Goal: Navigation & Orientation: Find specific page/section

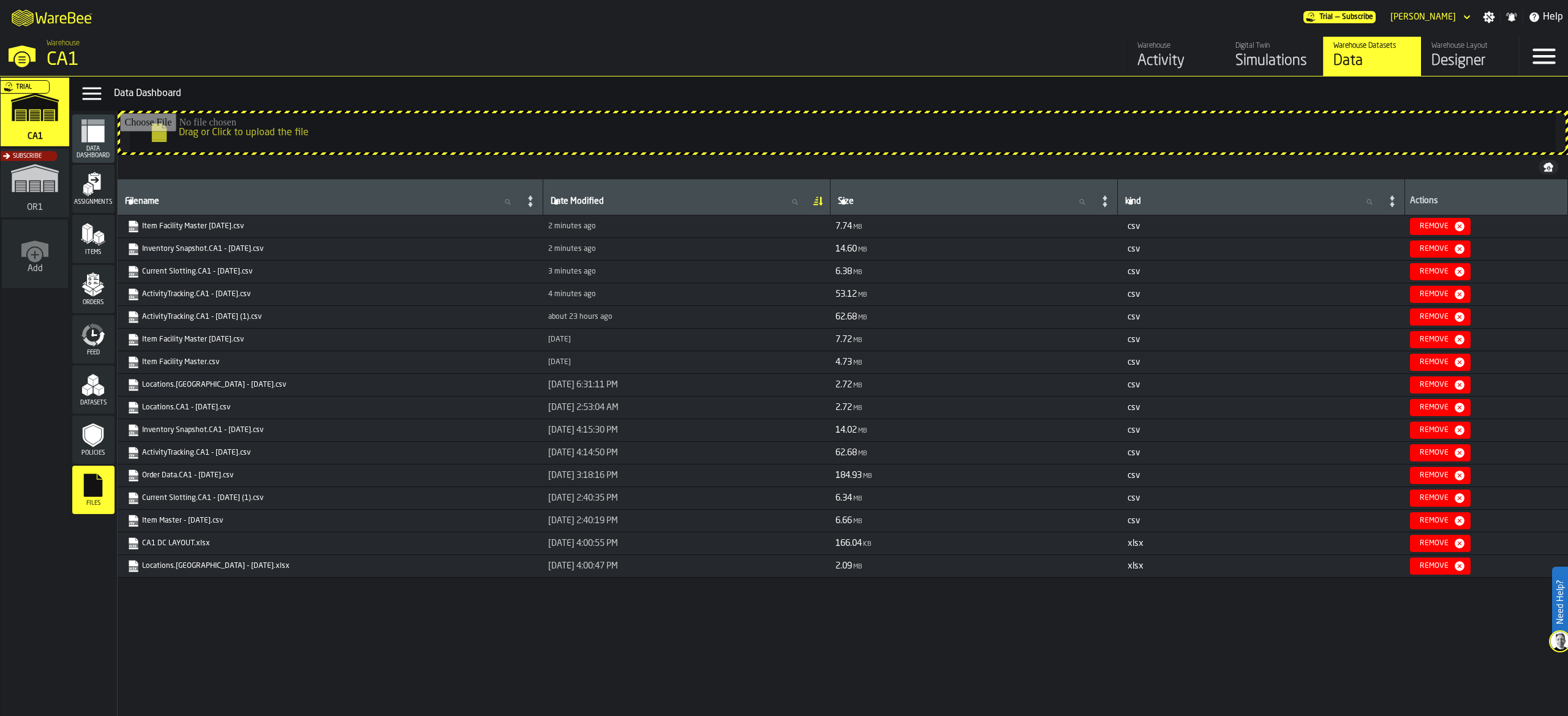
drag, startPoint x: 1384, startPoint y: 63, endPoint x: 1213, endPoint y: 68, distance: 171.1
click at [1384, 62] on div "Data" at bounding box center [1372, 61] width 78 height 20
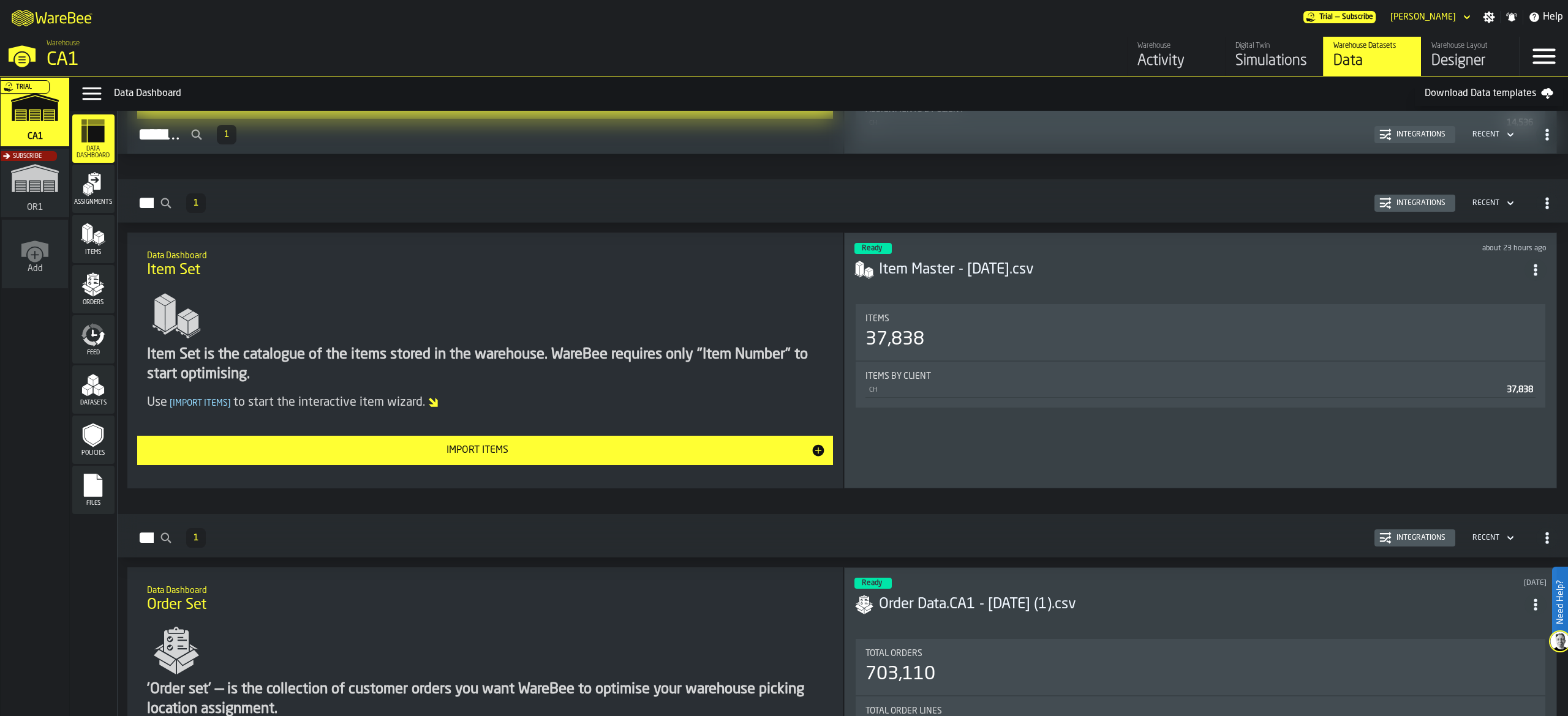
scroll to position [490, 0]
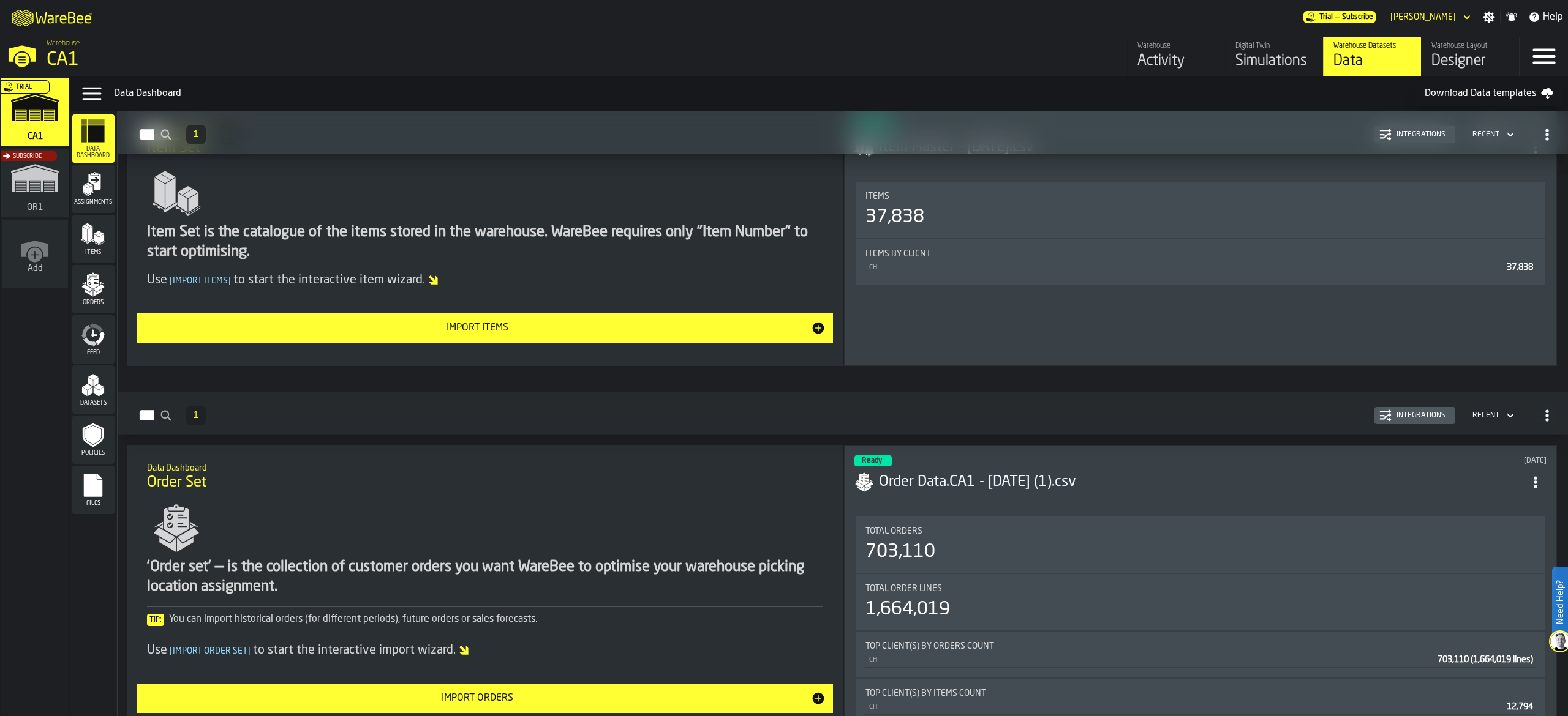
click at [99, 344] on icon "menu Feed" at bounding box center [101, 338] width 10 height 14
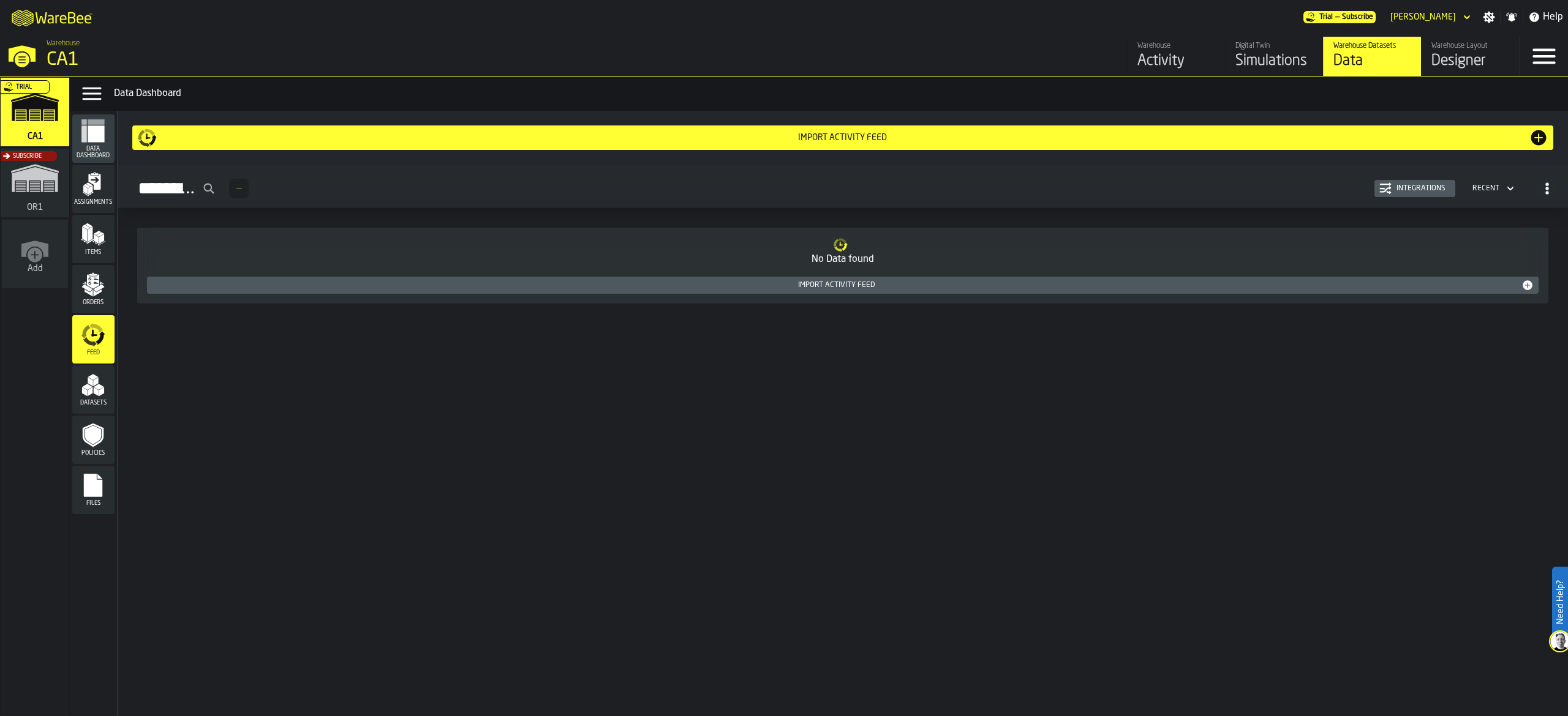
click at [98, 482] on icon "menu Files" at bounding box center [93, 486] width 19 height 24
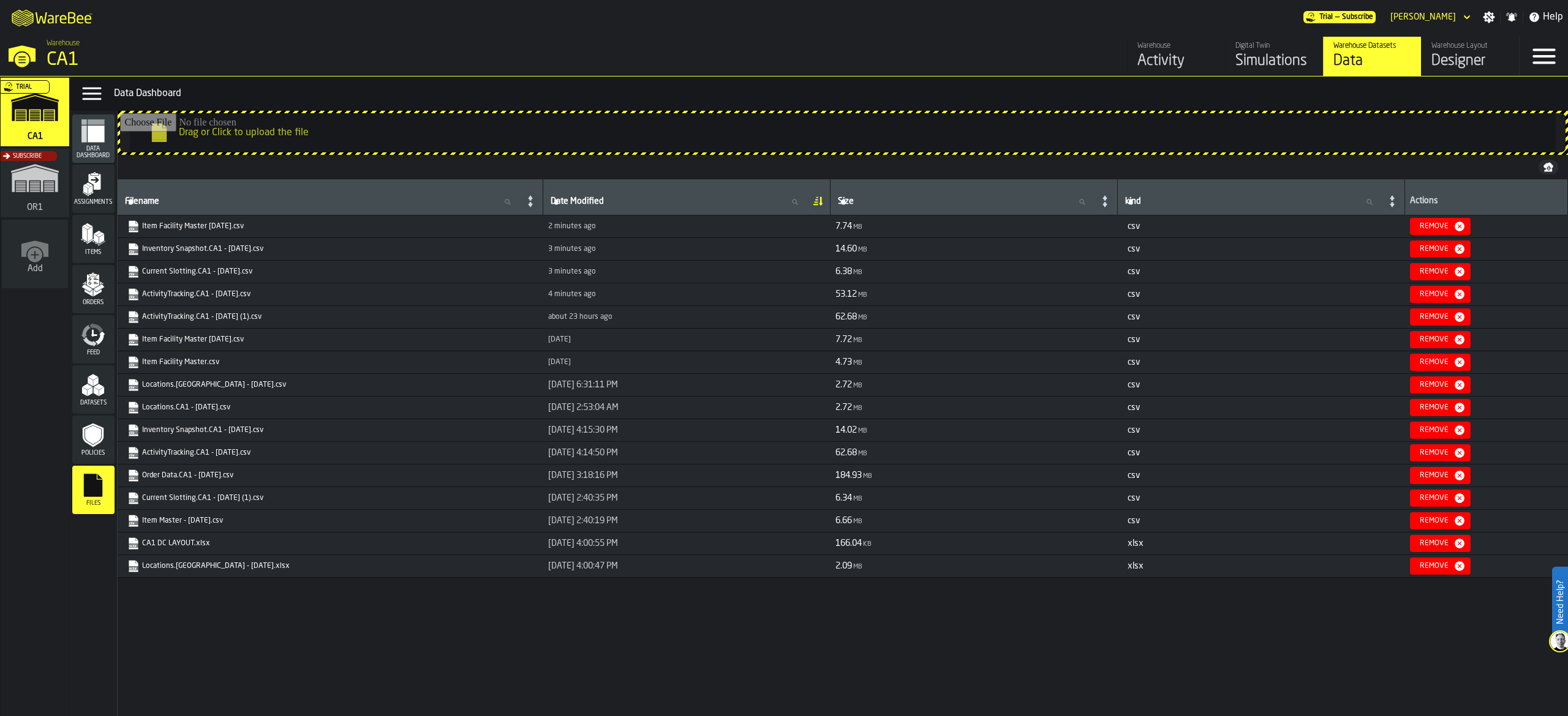
click at [1177, 48] on div "Warehouse" at bounding box center [1176, 45] width 78 height 9
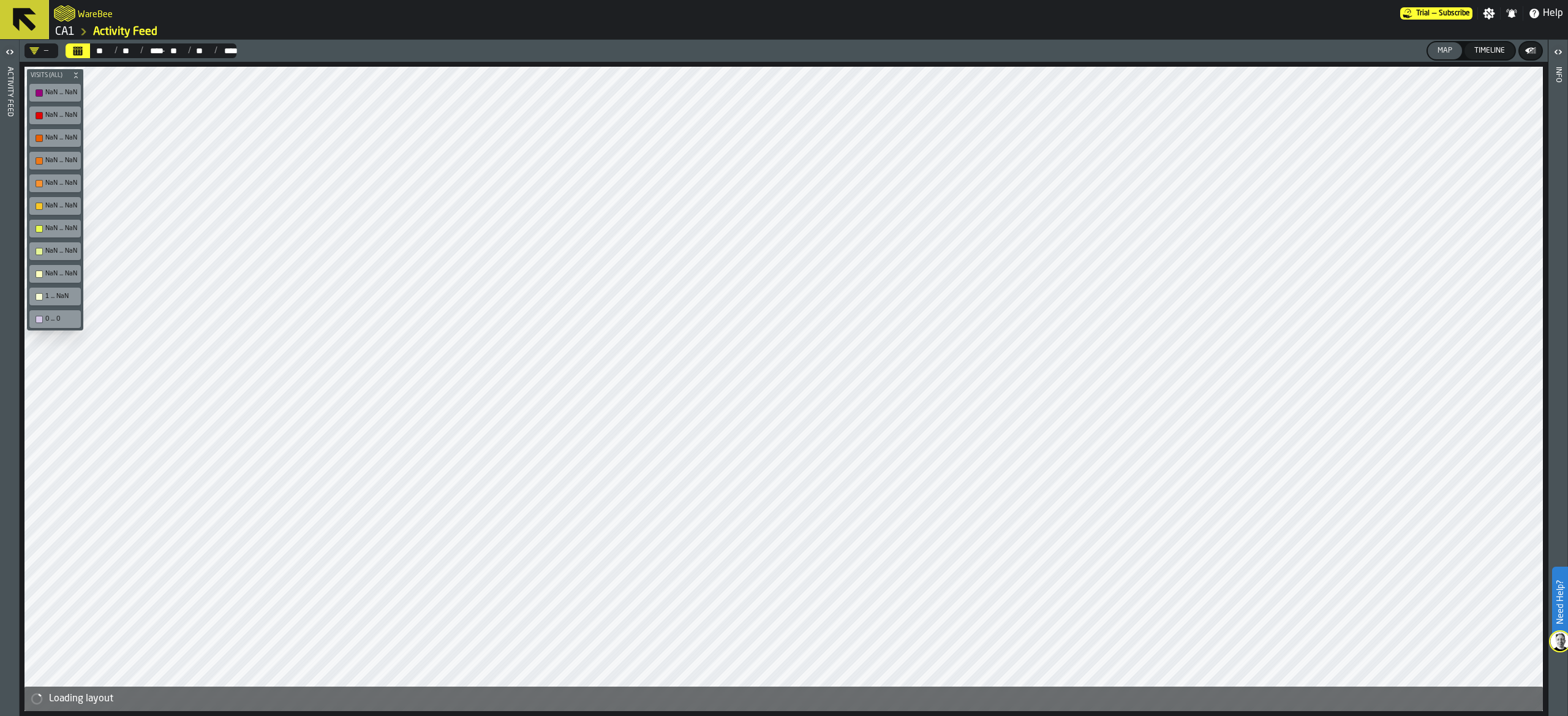
click at [26, 27] on icon at bounding box center [25, 20] width 30 height 30
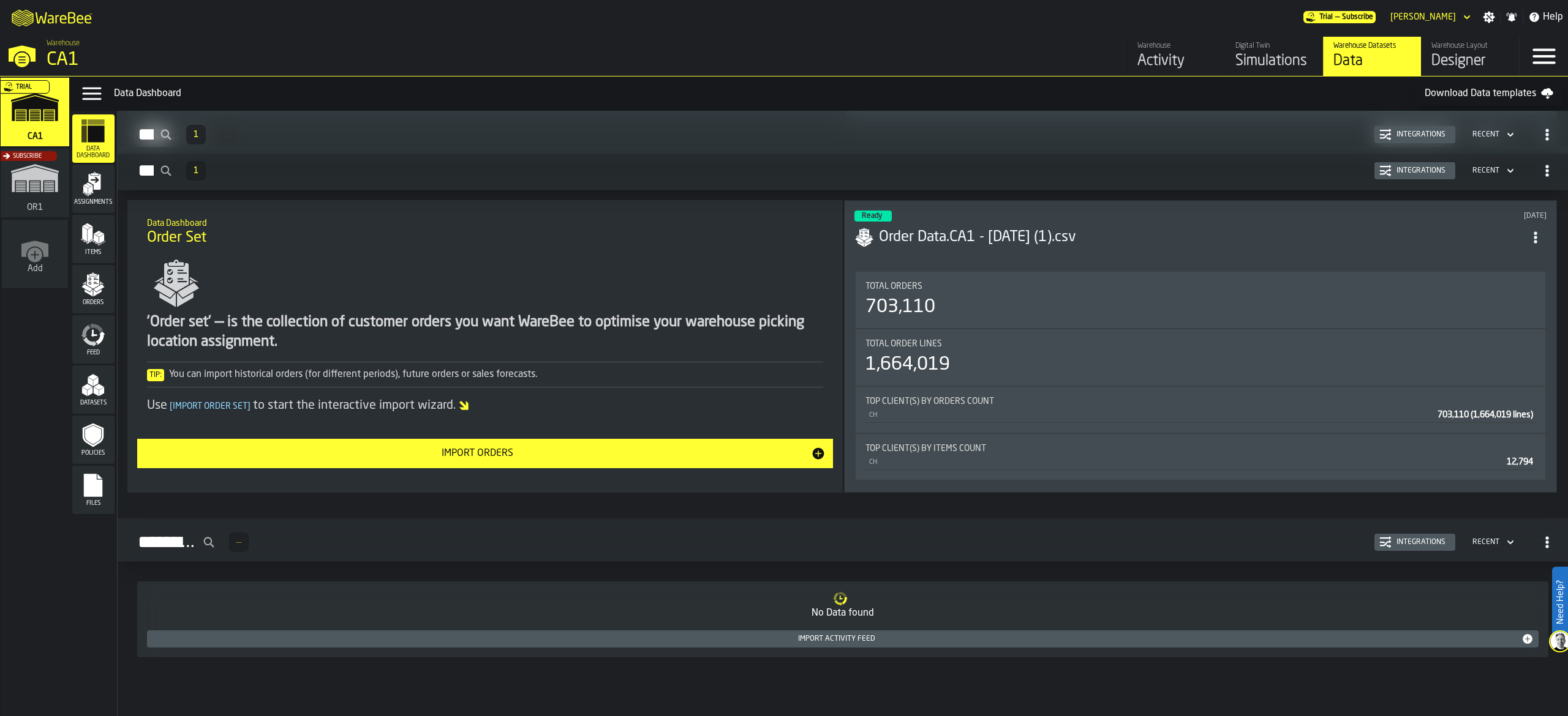
scroll to position [744, 0]
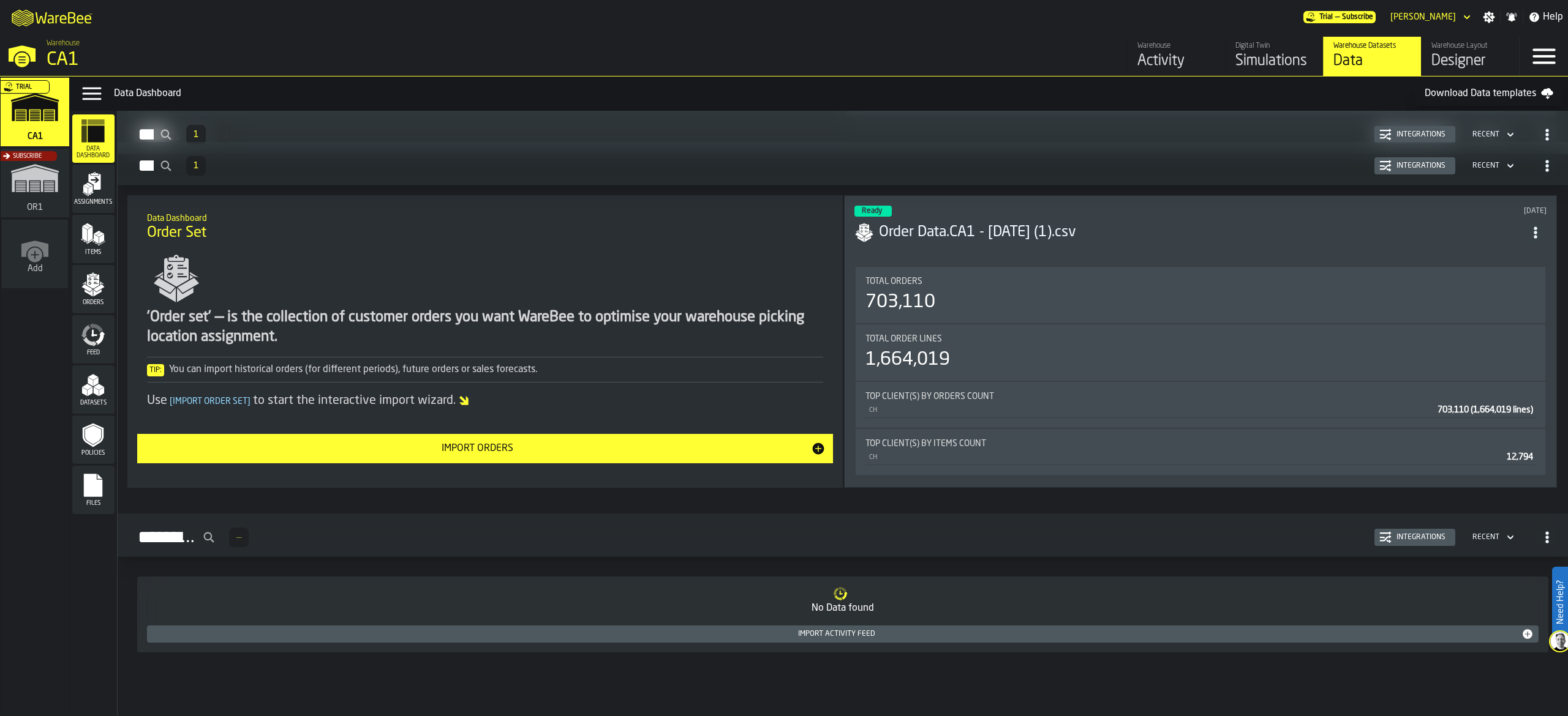
click at [93, 492] on rect "menu Files" at bounding box center [93, 490] width 19 height 9
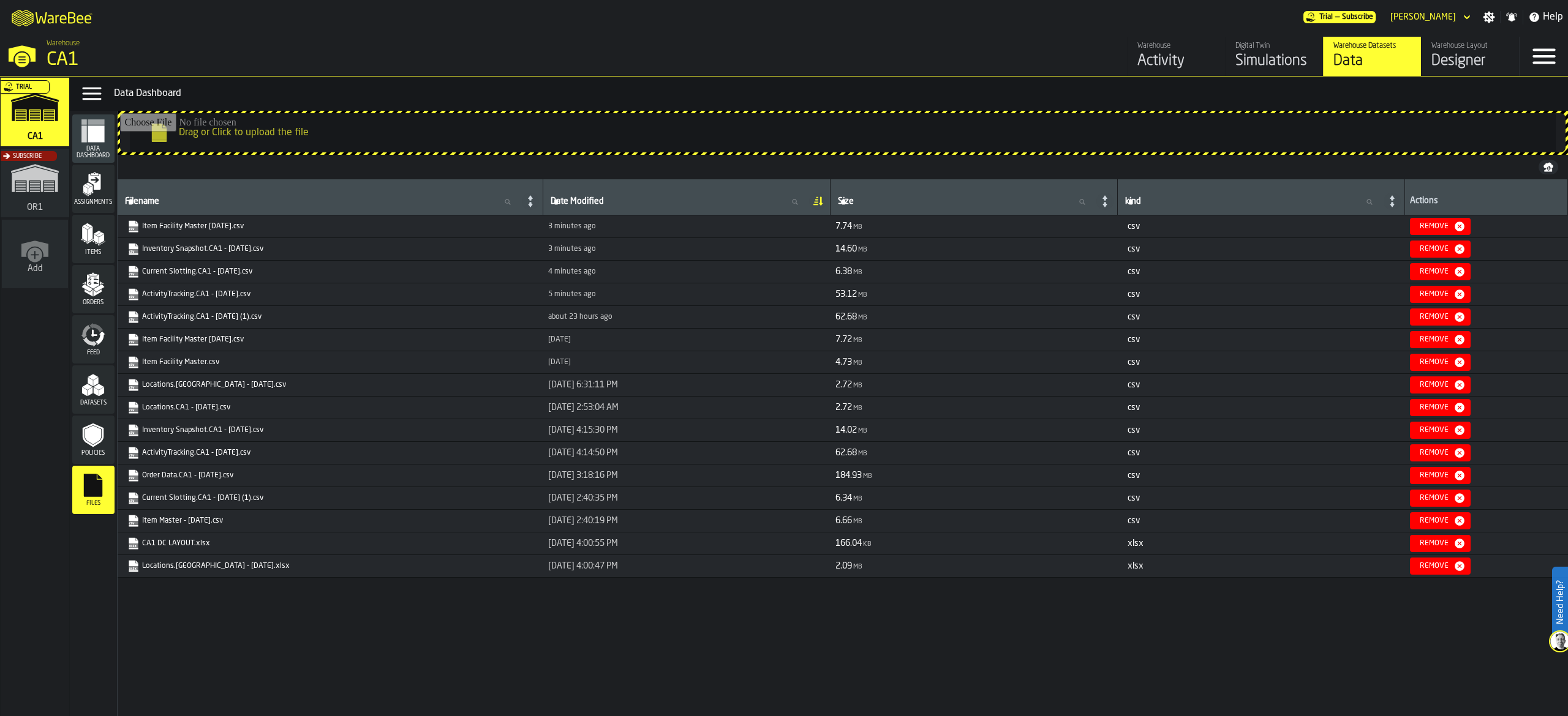
click at [1544, 73] on div "Menu" at bounding box center [1543, 56] width 48 height 40
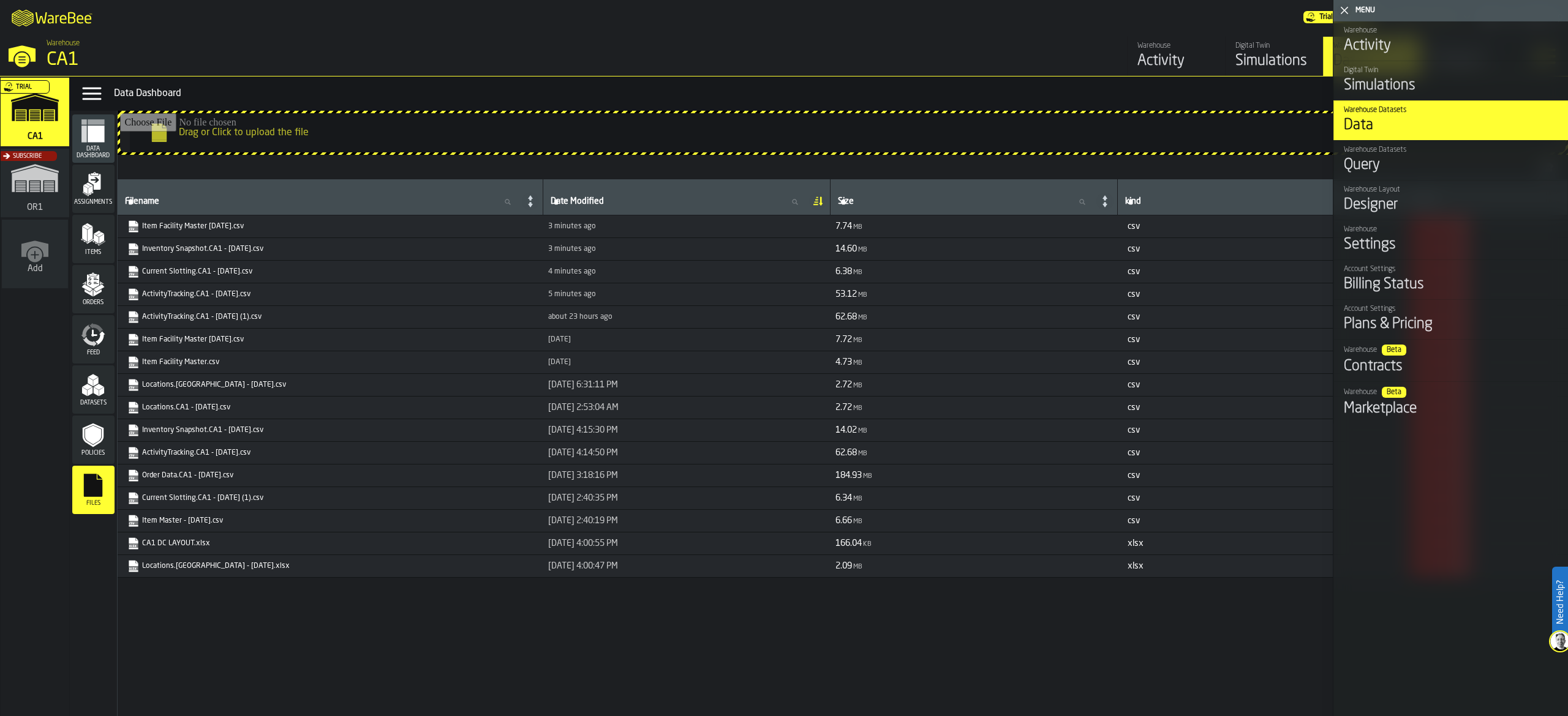
click at [866, 60] on div "Warehouse Activity Digital Twin Simulations Warehouse Datasets Data Warehouse L…" at bounding box center [1140, 56] width 760 height 40
click at [1344, 7] on icon "button-toggle-Close me" at bounding box center [1343, 10] width 15 height 15
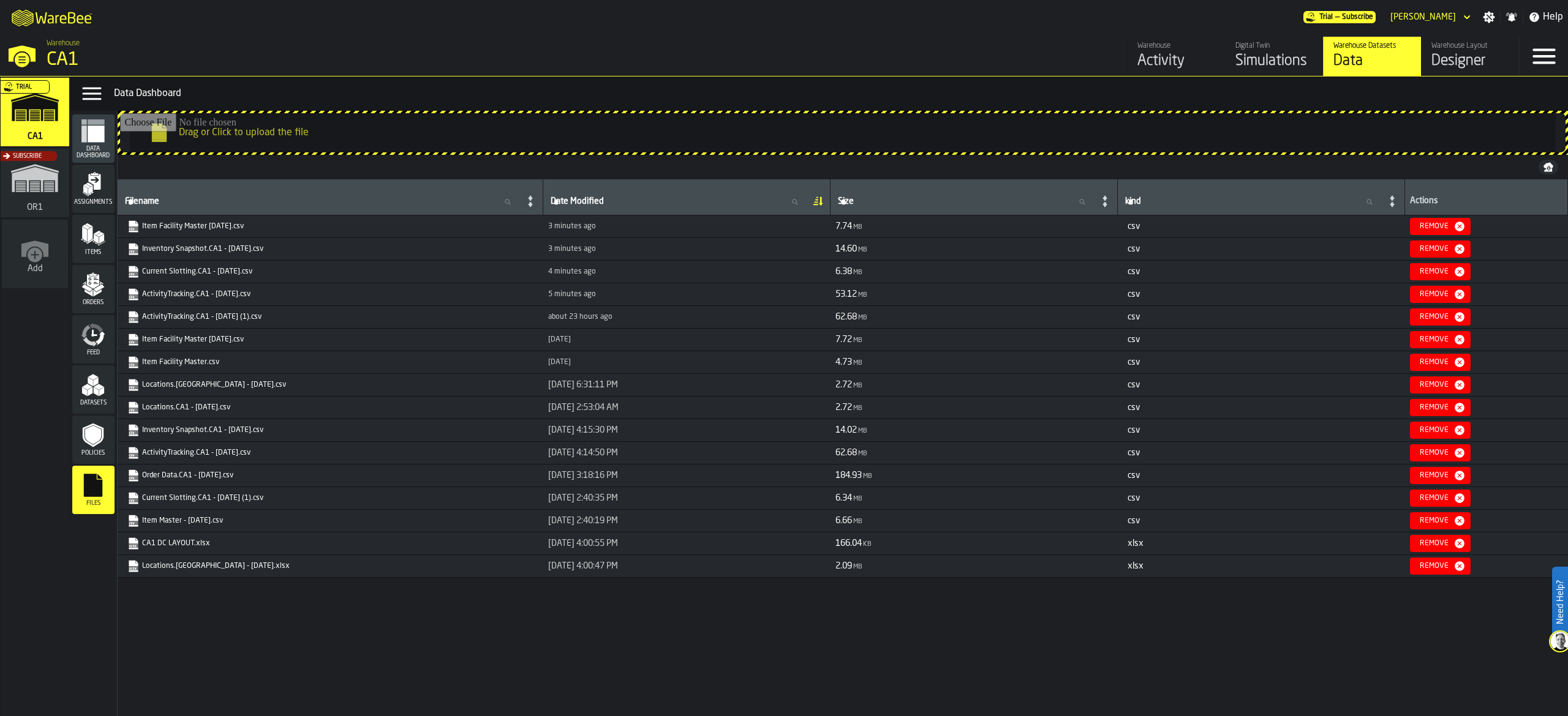
click at [1190, 62] on div "Activity" at bounding box center [1176, 61] width 78 height 20
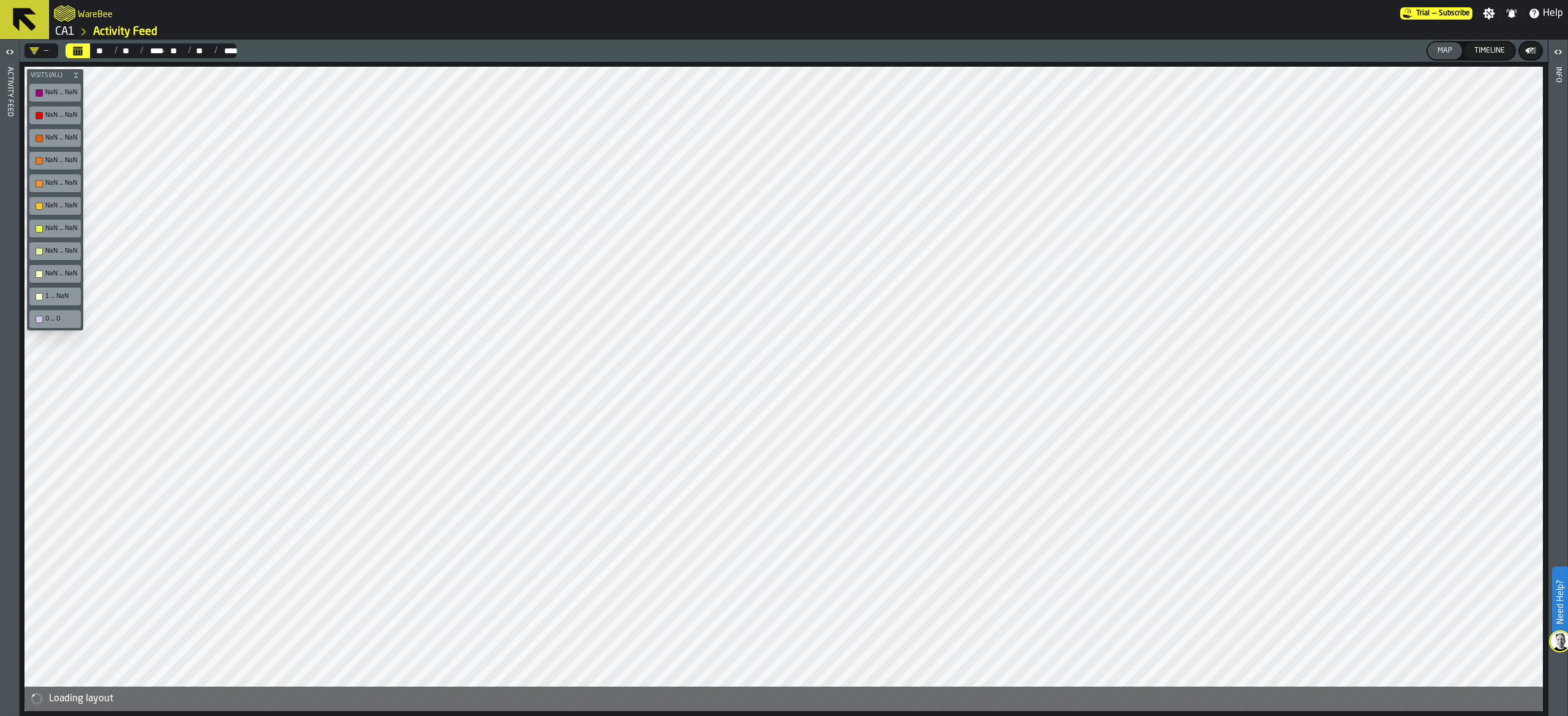
click at [28, 20] on icon at bounding box center [25, 20] width 24 height 24
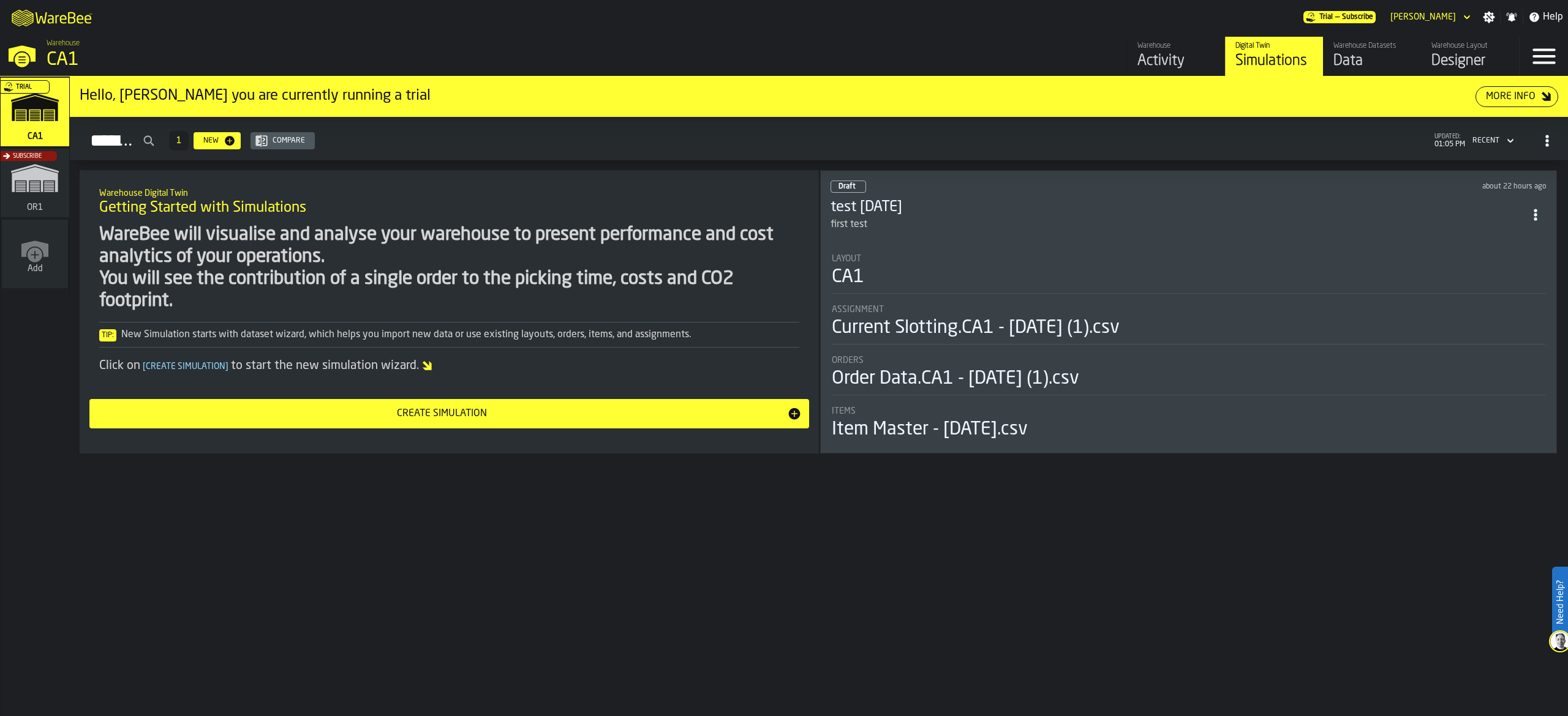
click at [1171, 68] on div "Activity" at bounding box center [1176, 61] width 78 height 20
click at [1382, 55] on div "Data" at bounding box center [1372, 61] width 78 height 20
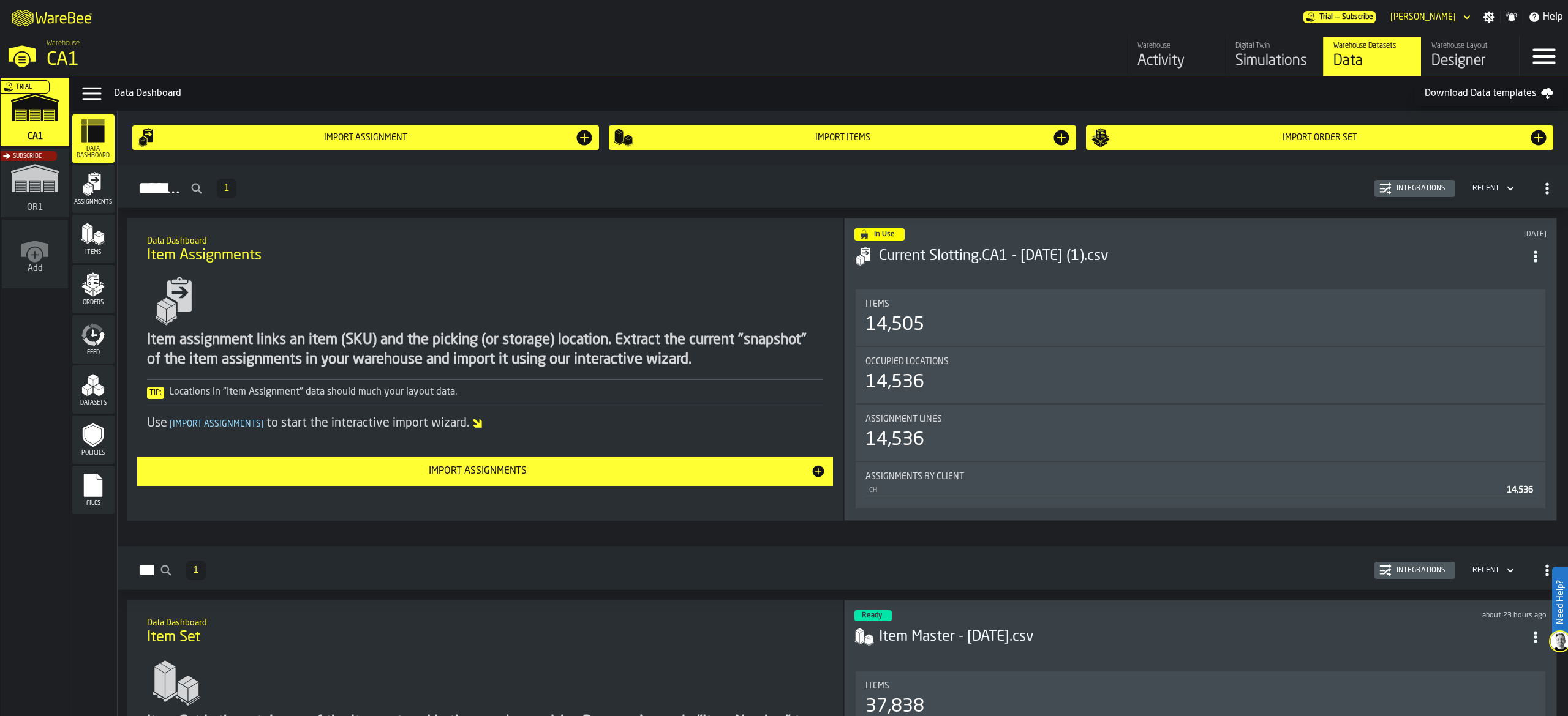
click at [1458, 42] on div "Warehouse Layout" at bounding box center [1470, 45] width 78 height 9
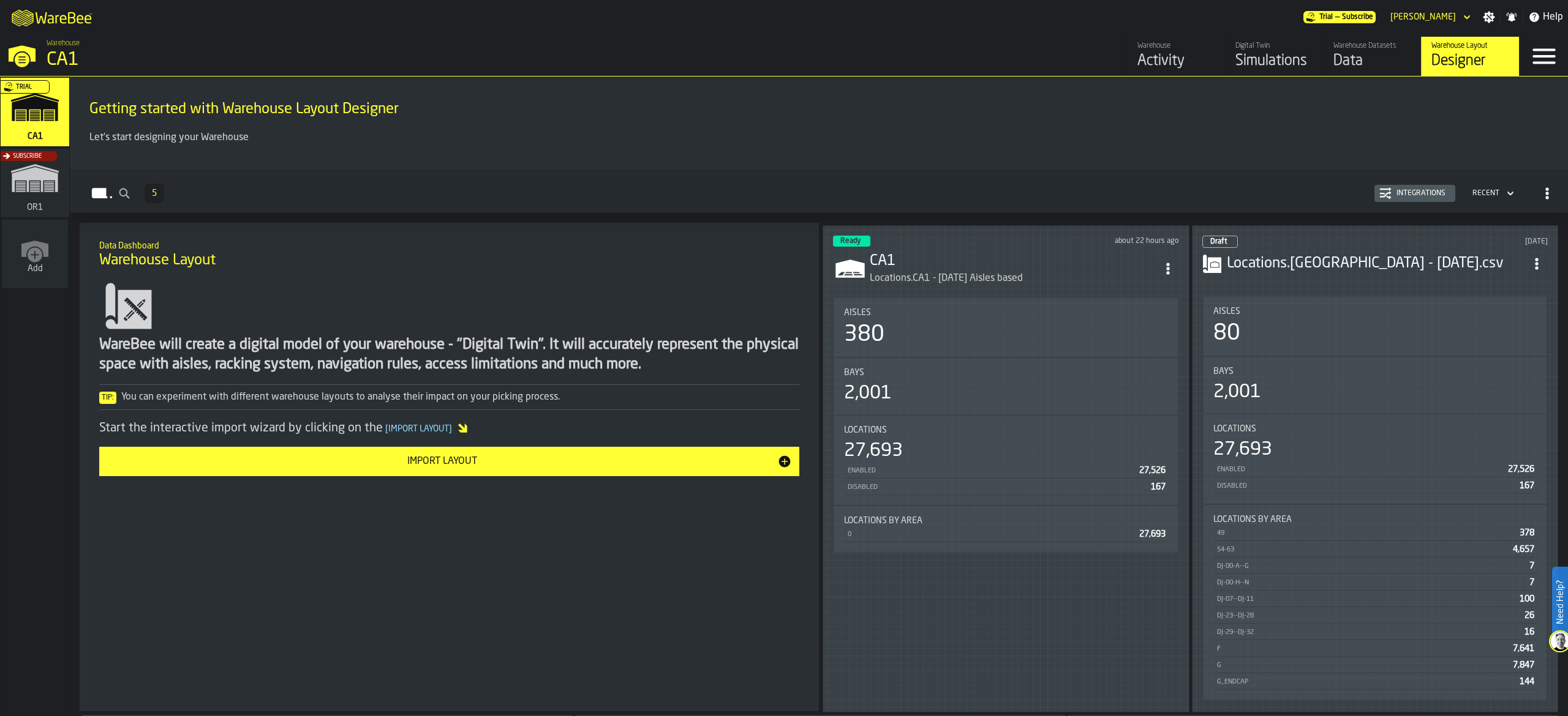
click at [1553, 55] on icon "button-toggle-Menu" at bounding box center [1544, 56] width 30 height 30
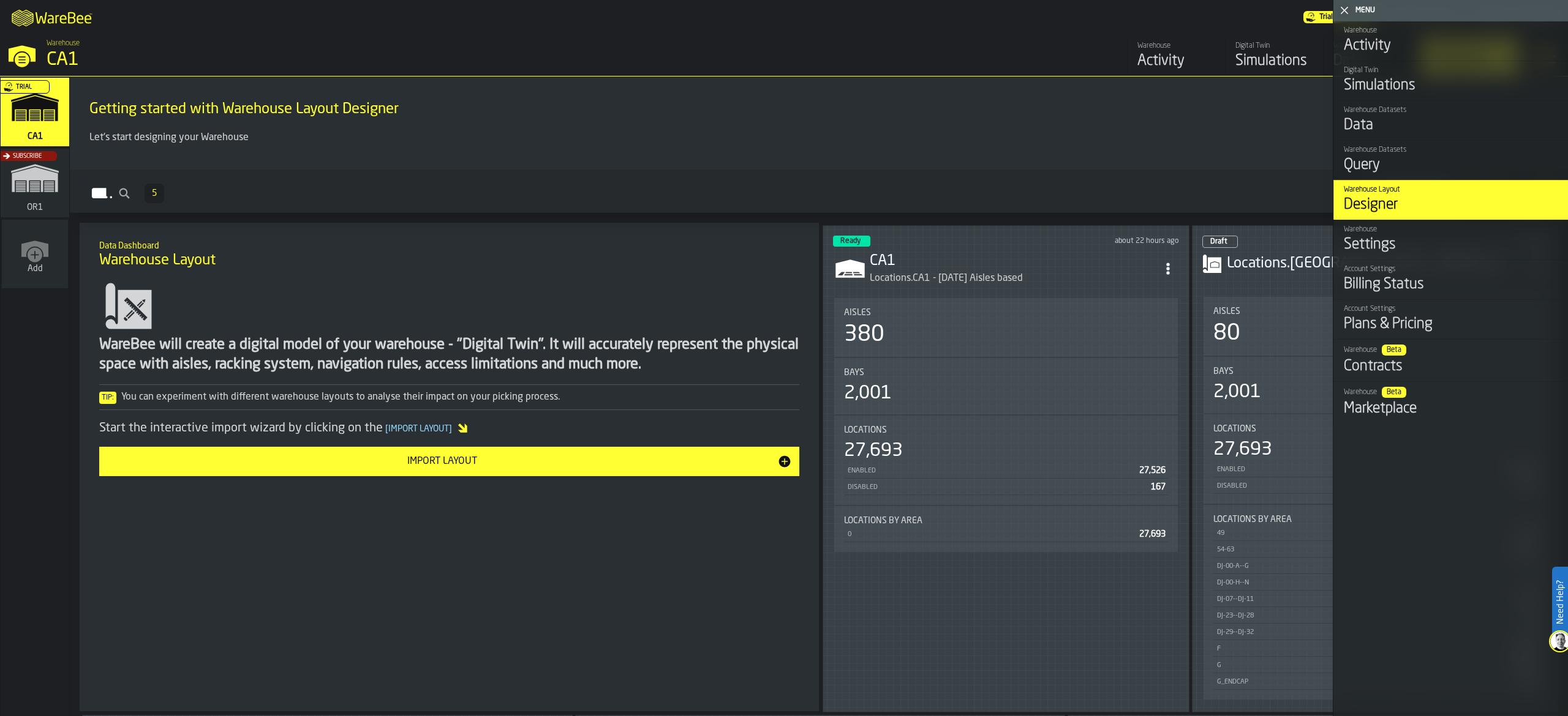
click at [1516, 115] on div "Warehouse Datasets" at bounding box center [1450, 110] width 215 height 9
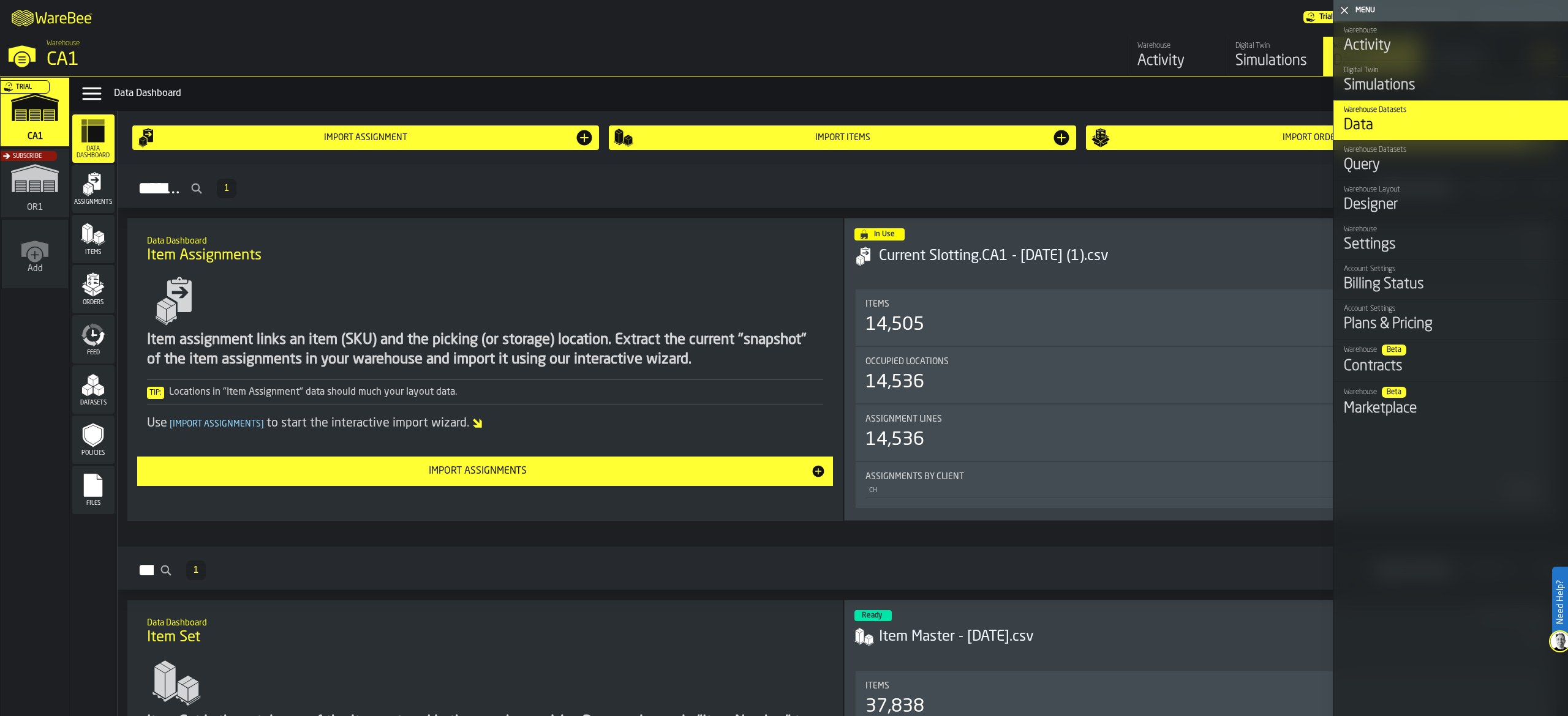
click at [1516, 115] on div "Warehouse Datasets" at bounding box center [1450, 110] width 215 height 9
click at [1031, 77] on div "Data Menu Data Dashboard Download Data templates" at bounding box center [819, 93] width 1498 height 35
click at [1341, 7] on polygon "button-toggle-Close me" at bounding box center [1344, 11] width 8 height 8
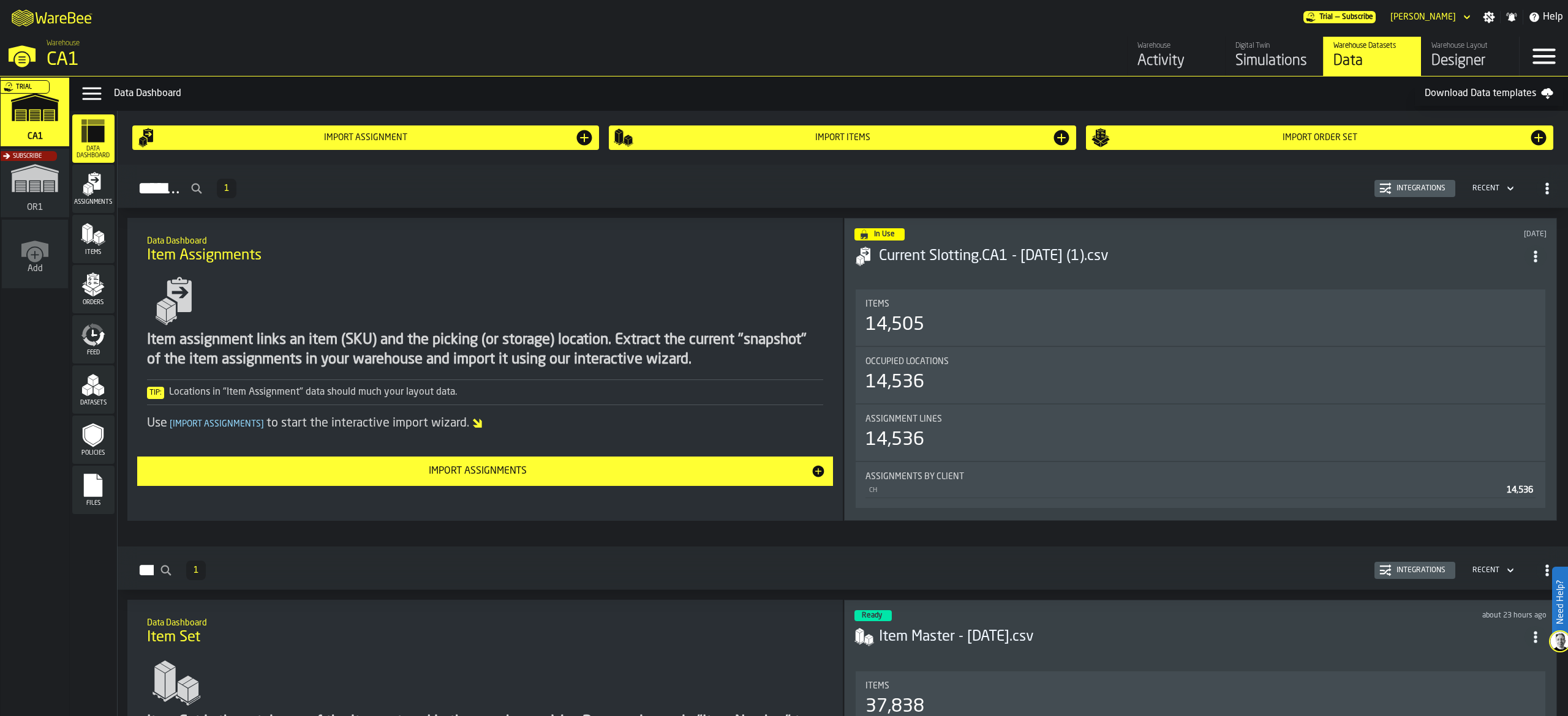
click at [927, 35] on nav "Warehouse CA1 Warehouse Activity Digital Twin Simulations Warehouse Datasets Da…" at bounding box center [784, 55] width 1568 height 42
click at [94, 500] on span "Files" at bounding box center [93, 503] width 43 height 7
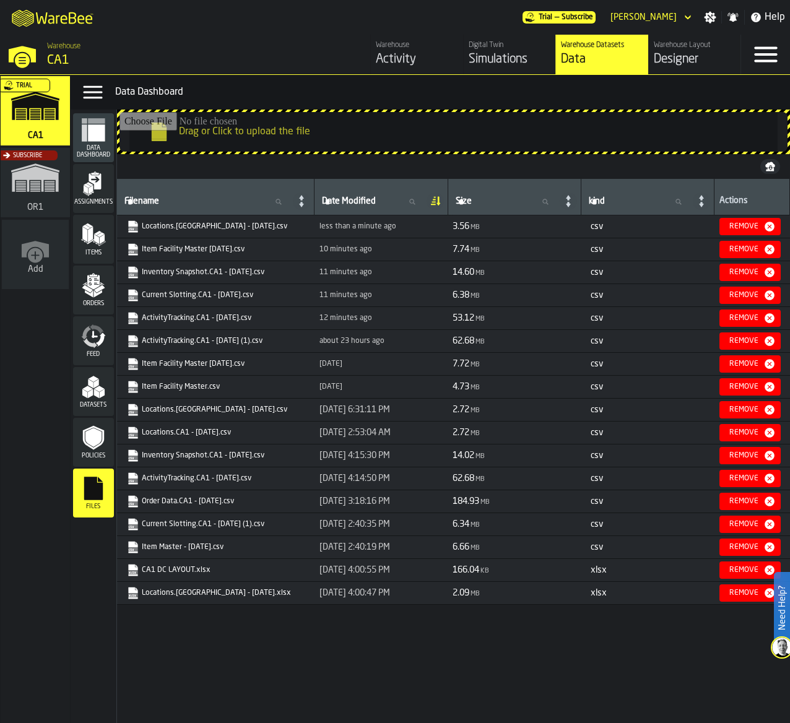
click at [308, 6] on div "M A K I N G W A R E H O U S E S M O R E EF F I C I E N T Trial — Subscribe Jasm…" at bounding box center [395, 17] width 790 height 35
click at [102, 253] on span "Items" at bounding box center [93, 252] width 41 height 7
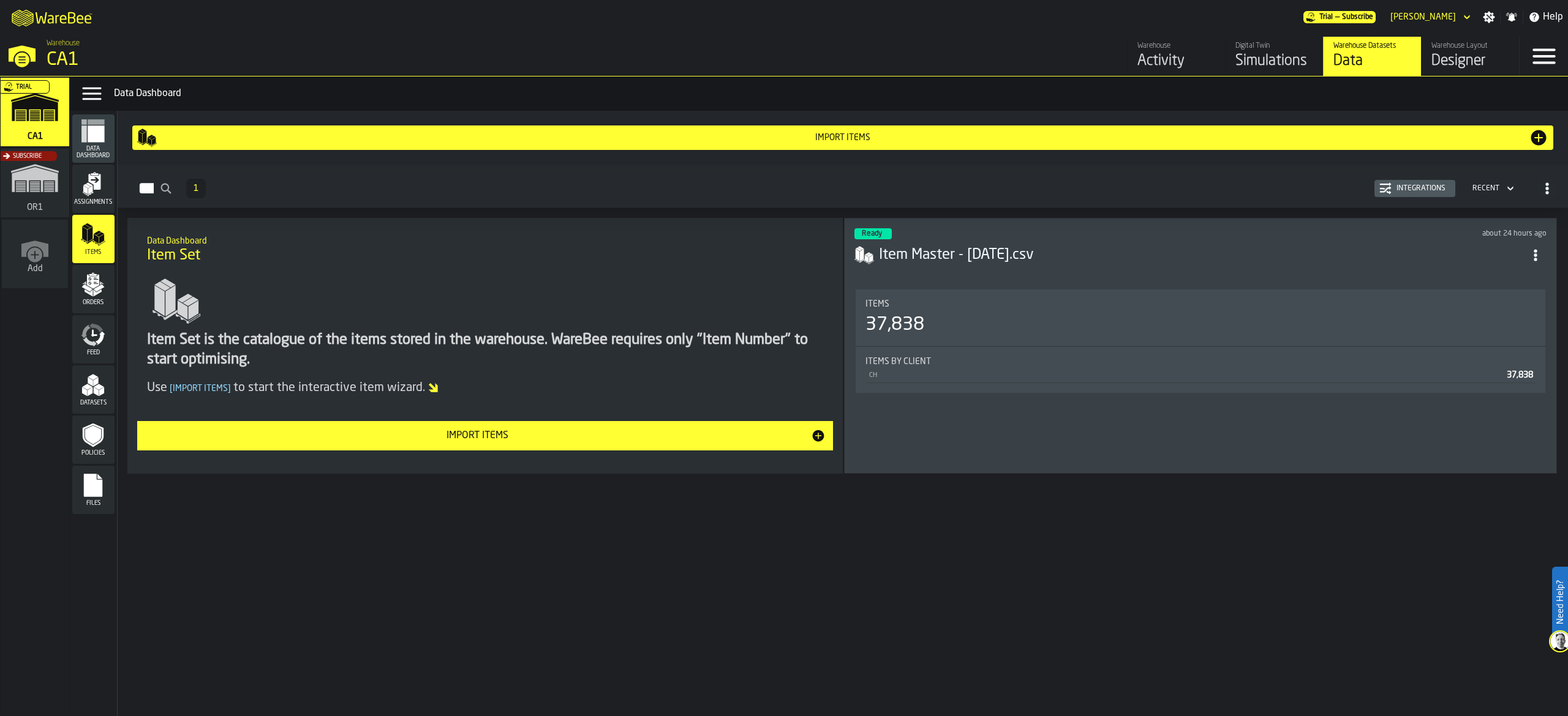
click at [859, 538] on div "Import Items Items 1 Integrations Recent Data Dashboard Item Set Item Set is th…" at bounding box center [843, 413] width 1451 height 605
